Goal: Task Accomplishment & Management: Use online tool/utility

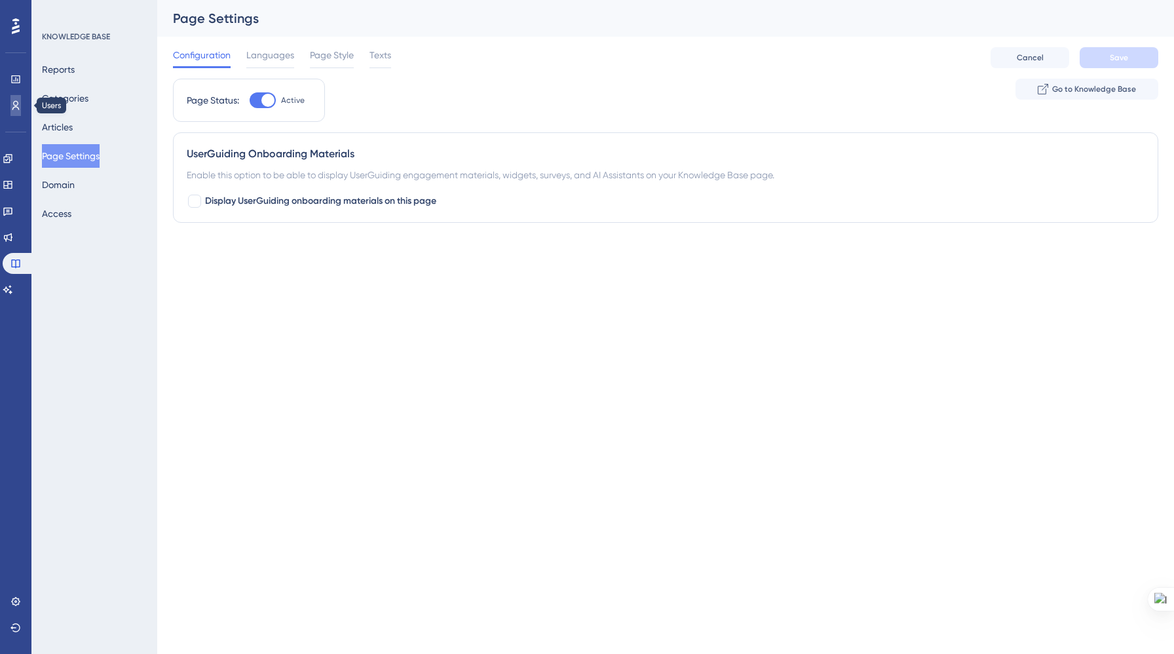
click at [15, 105] on icon at bounding box center [15, 105] width 7 height 9
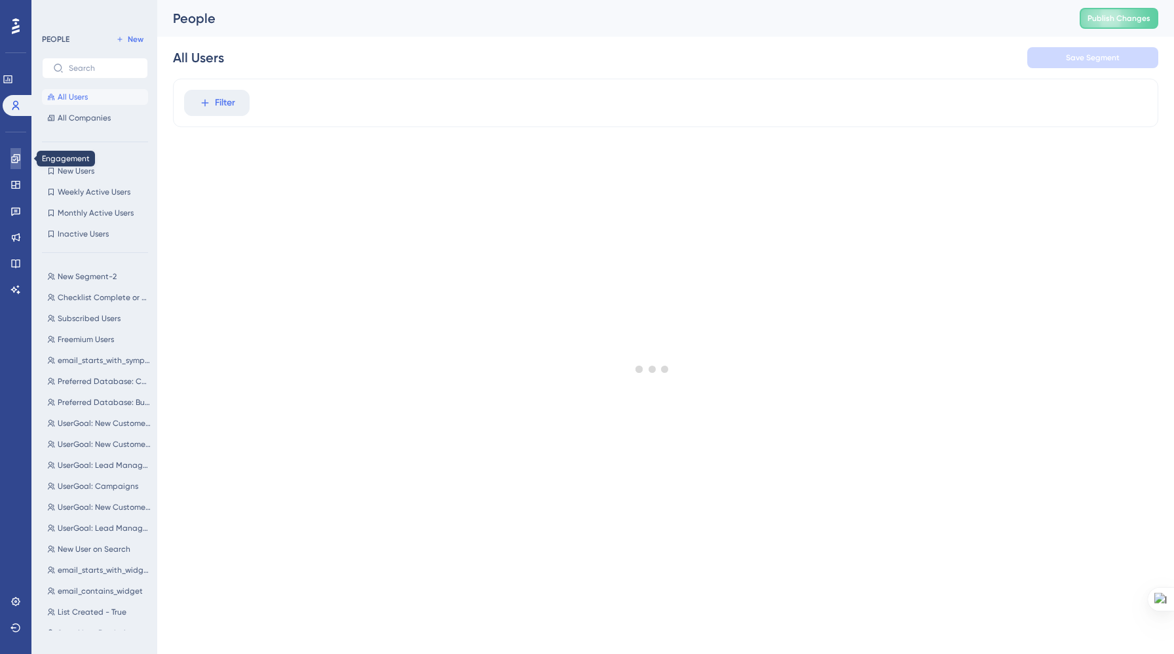
click at [11, 158] on icon at bounding box center [15, 158] width 10 height 10
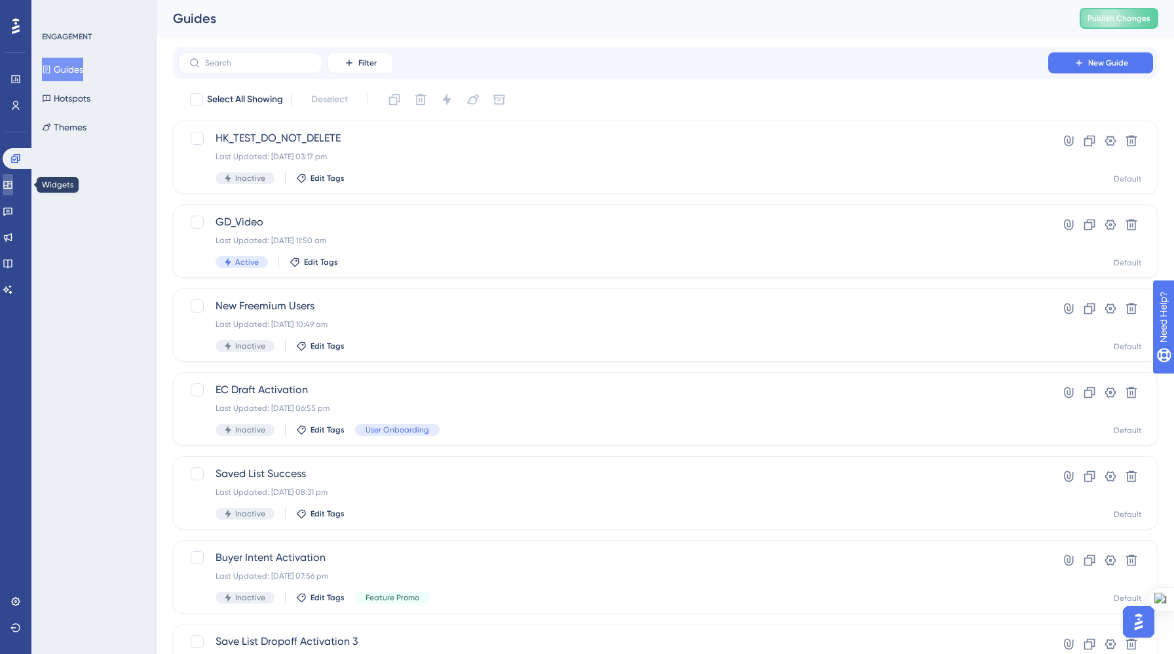
click at [12, 182] on icon at bounding box center [7, 185] width 9 height 8
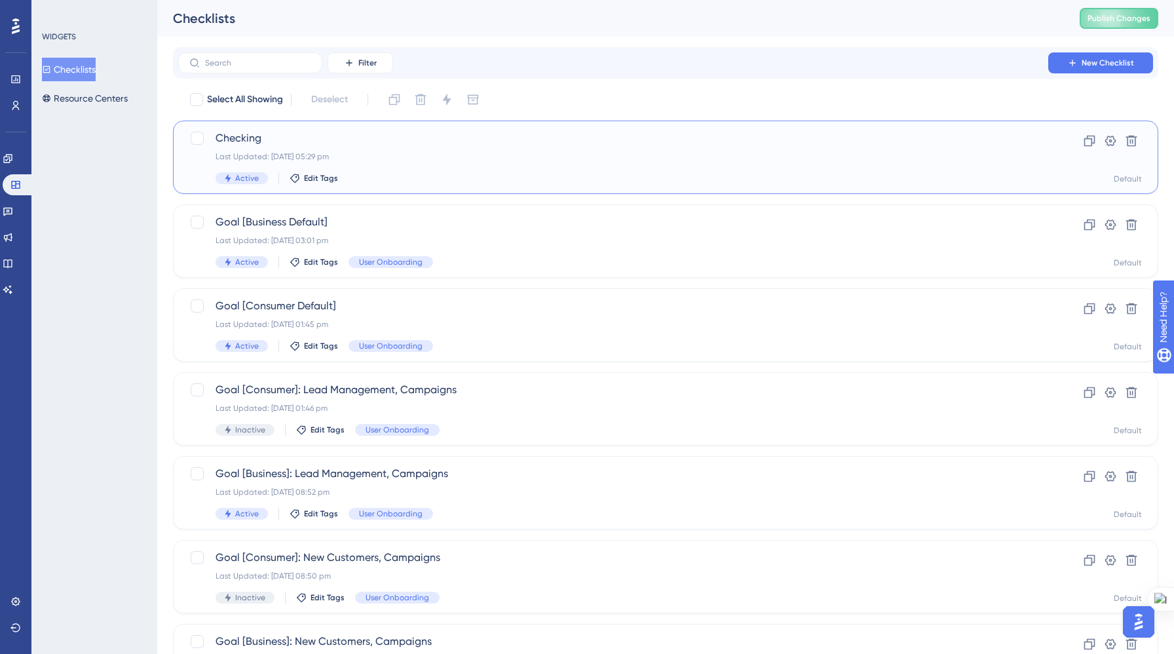
click at [368, 159] on div "Last Updated: [DATE] 05:29 pm" at bounding box center [613, 156] width 795 height 10
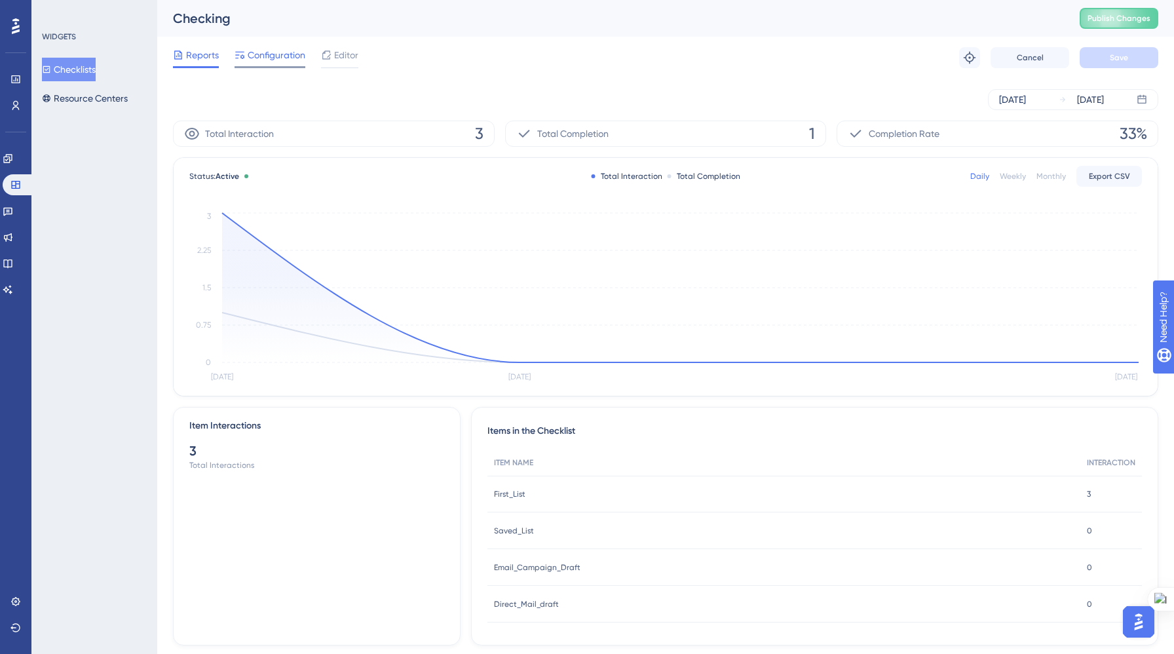
click at [274, 52] on span "Configuration" at bounding box center [277, 55] width 58 height 16
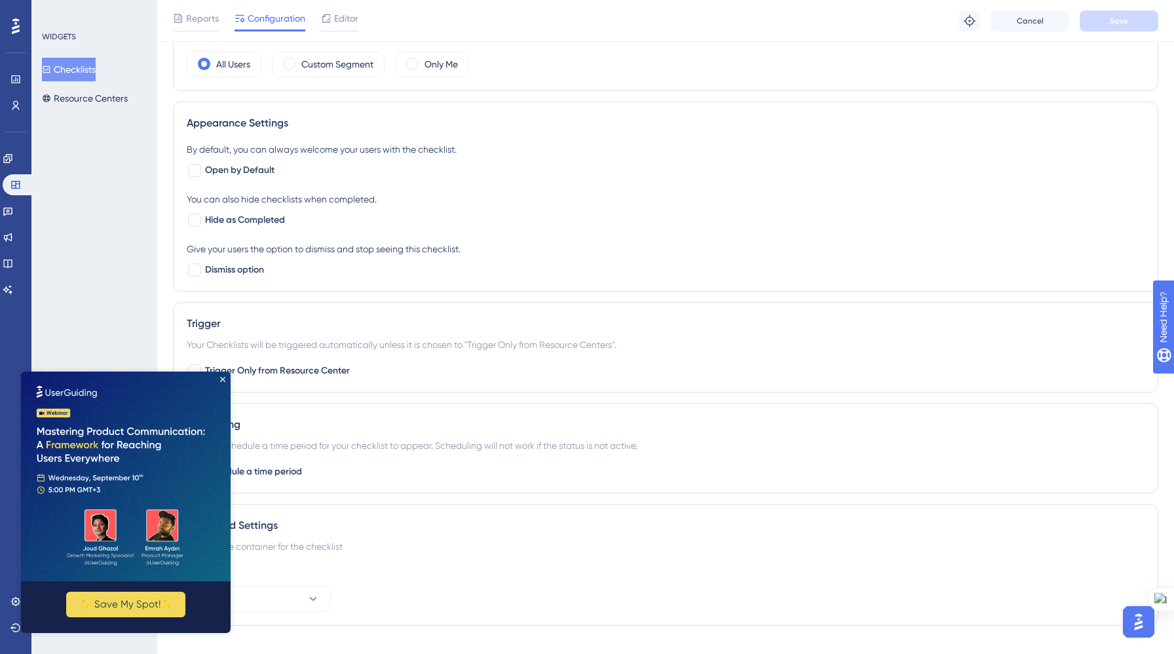
scroll to position [461, 0]
click at [221, 377] on icon "Close Preview" at bounding box center [222, 379] width 5 height 5
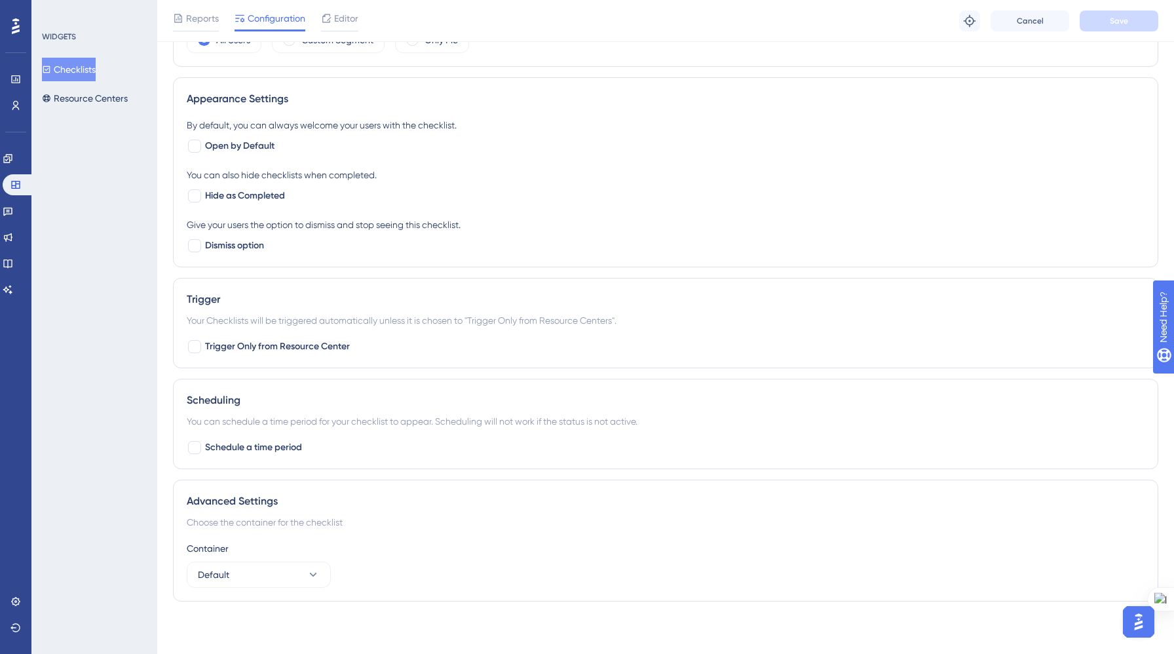
scroll to position [0, 0]
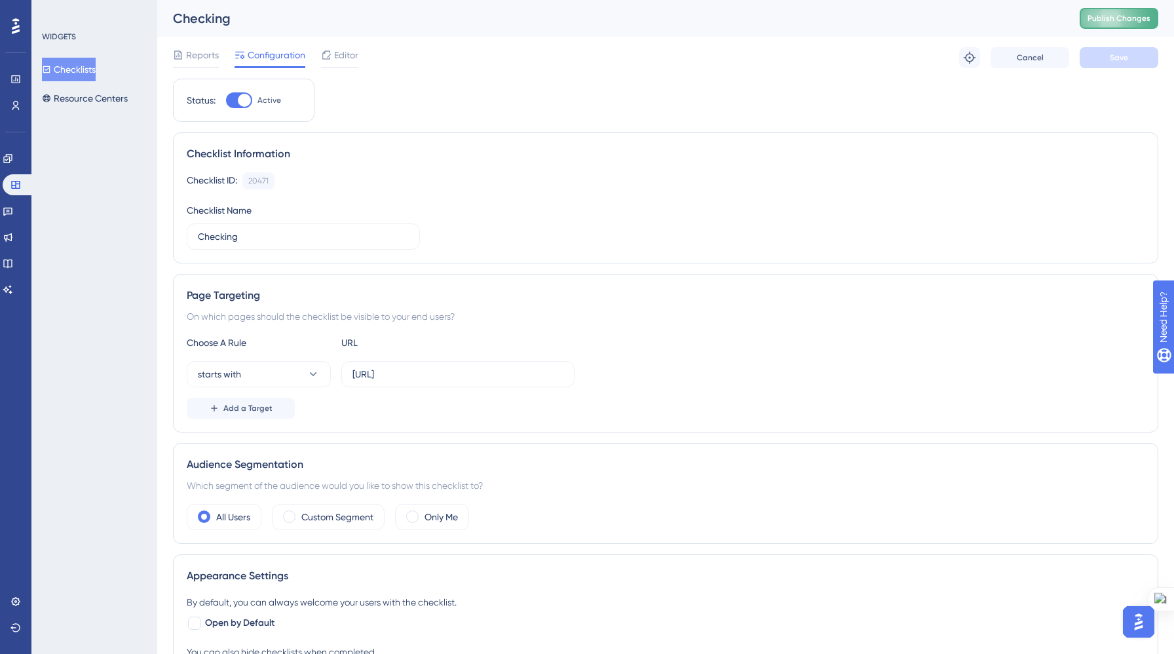
click at [1117, 15] on span "Publish Changes" at bounding box center [1119, 18] width 63 height 10
click at [336, 62] on span "Editor" at bounding box center [346, 55] width 24 height 16
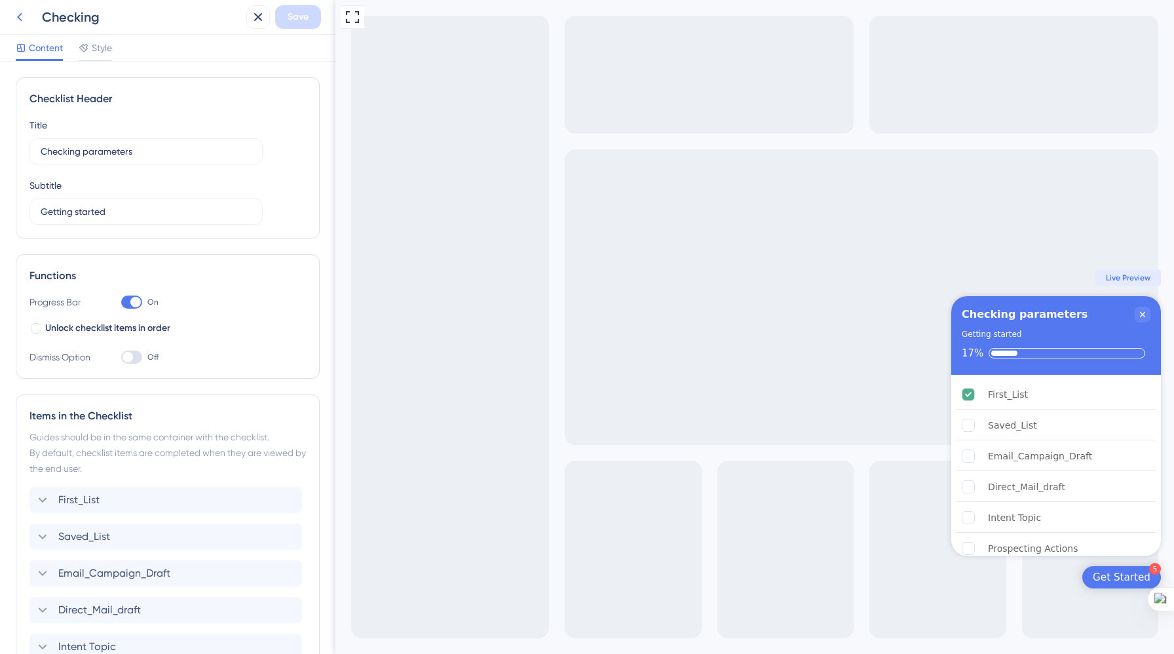
click at [22, 18] on icon at bounding box center [20, 17] width 16 height 16
